Goal: Transaction & Acquisition: Purchase product/service

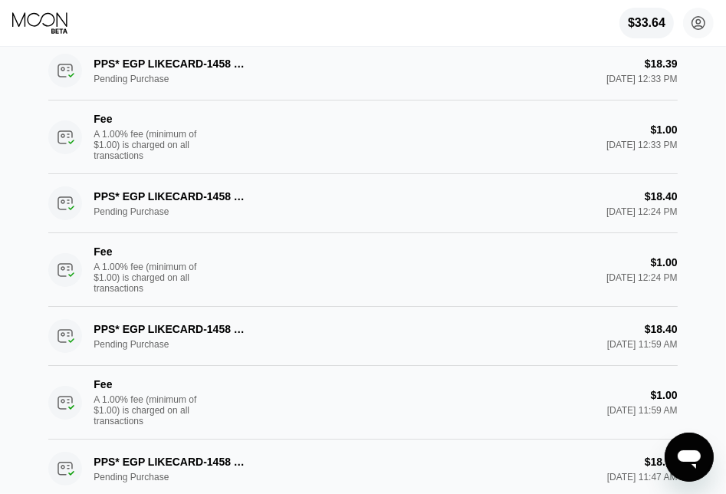
scroll to position [307, 0]
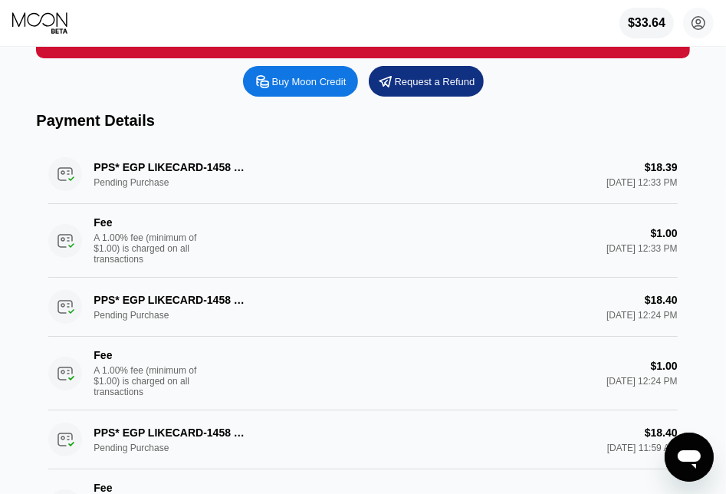
click at [294, 97] on div "Buy Moon Credit" at bounding box center [300, 81] width 115 height 31
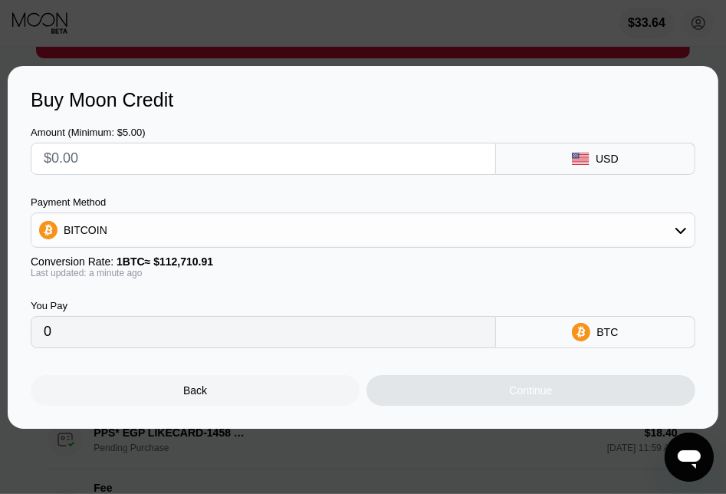
click at [252, 149] on input "text" at bounding box center [263, 158] width 439 height 31
type input "$1"
type input "0.00000888"
type input "$10"
type input "0.00008873"
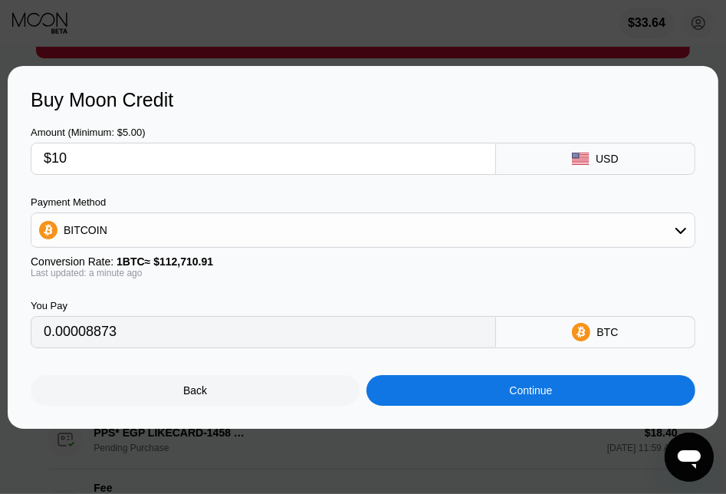
type input "$100"
type input "0.00088723"
type input "$100"
click at [641, 148] on div "USD" at bounding box center [595, 159] width 199 height 32
click at [565, 227] on div "BITCOIN" at bounding box center [362, 230] width 663 height 31
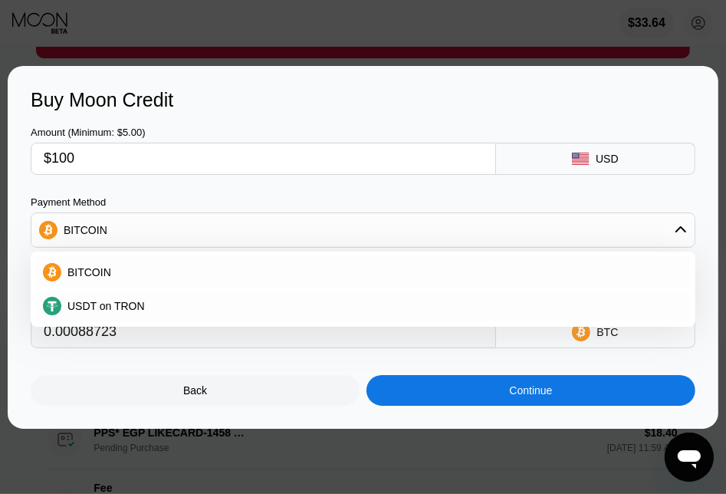
click at [328, 297] on div "USDT on TRON" at bounding box center [362, 305] width 655 height 31
type input "101.01"
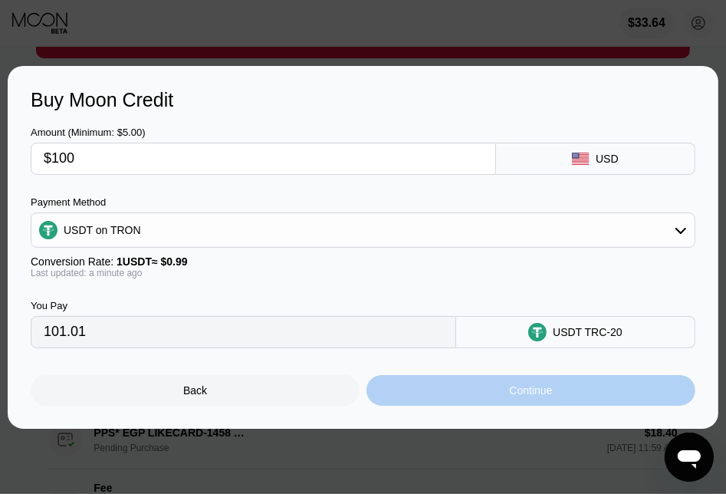
click at [424, 391] on div "Continue" at bounding box center [530, 390] width 329 height 31
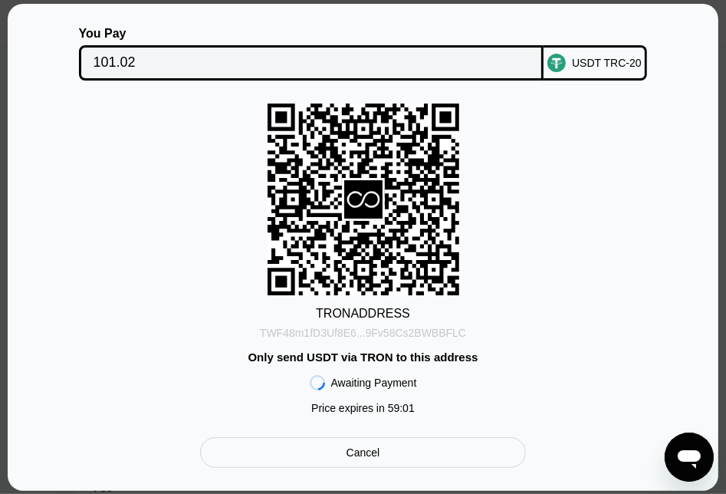
click at [376, 335] on div "TWF48m1fD3Uf8E6...9Fv58Cs2BWBBFLC" at bounding box center [363, 332] width 206 height 12
click at [278, 61] on input "101.02" at bounding box center [311, 63] width 436 height 31
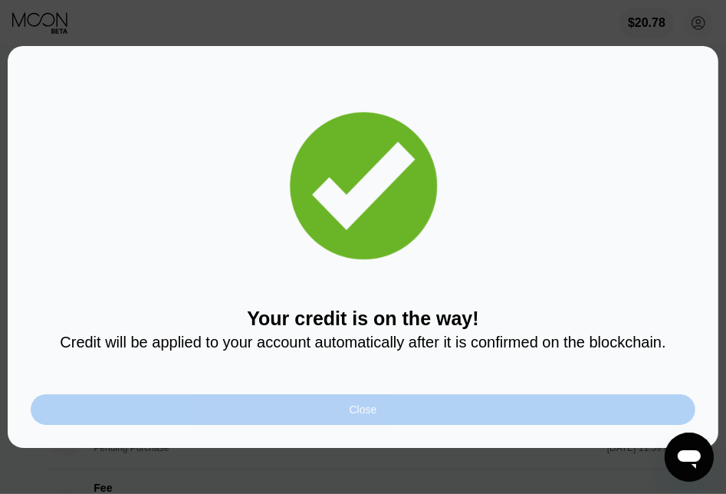
click at [257, 424] on div "Close" at bounding box center [363, 409] width 664 height 31
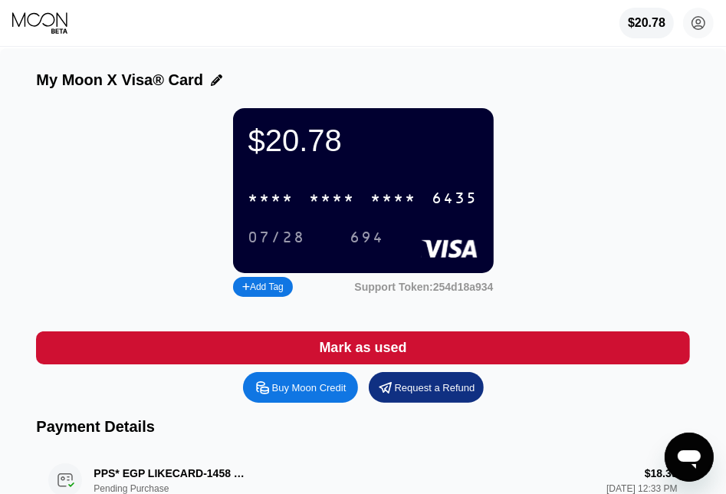
scroll to position [0, 0]
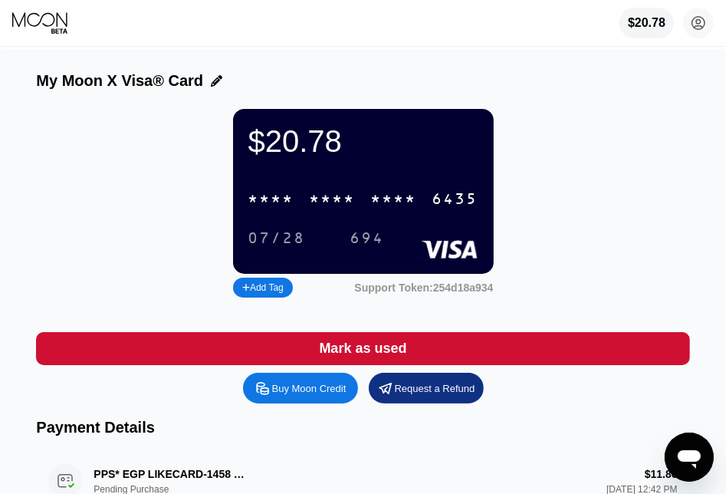
drag, startPoint x: 364, startPoint y: 461, endPoint x: 257, endPoint y: 415, distance: 116.7
